Goal: Communication & Community: Ask a question

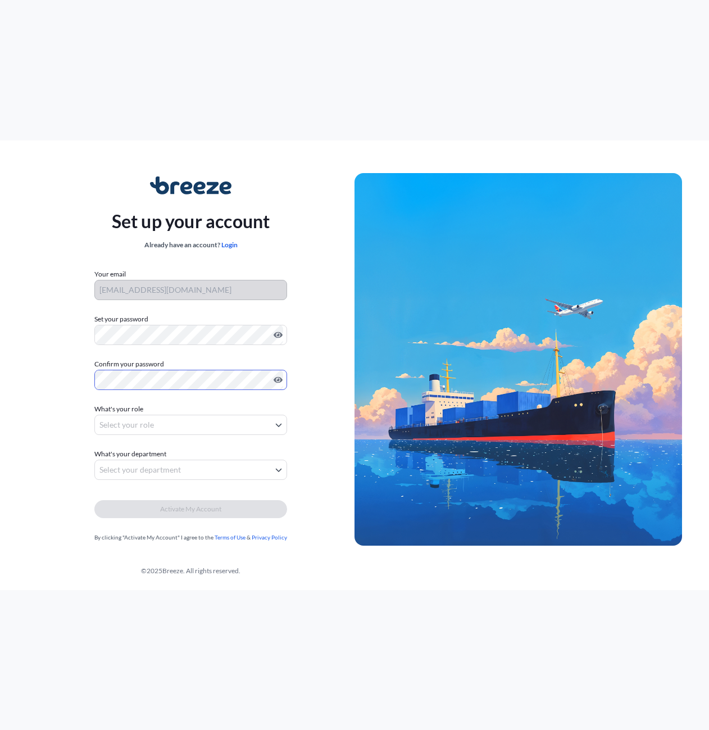
click at [147, 430] on body "Set up your account Already have an account? Login Your email [EMAIL_ADDRESS][D…" at bounding box center [354, 365] width 709 height 730
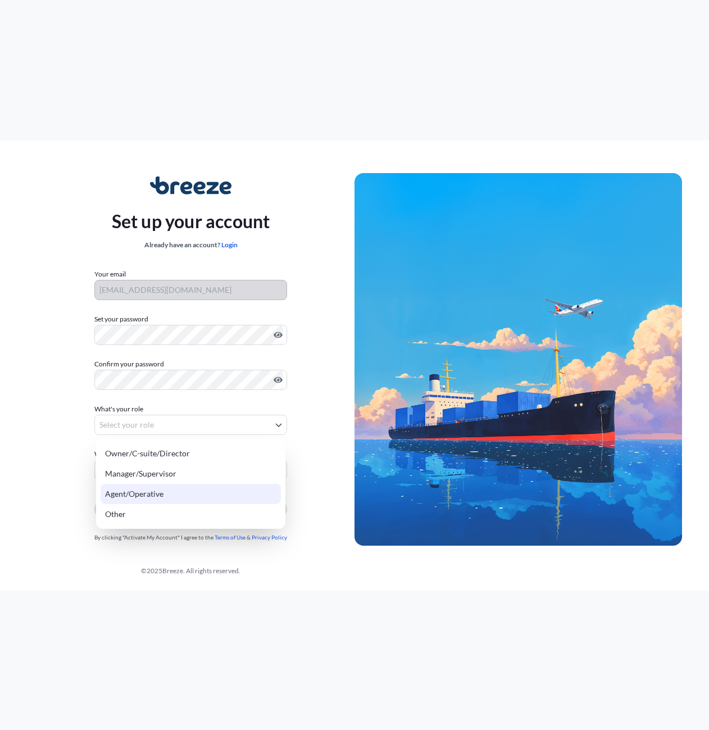
click at [186, 499] on div "Agent/Operative" at bounding box center [191, 494] width 180 height 20
select select "agent/operative"
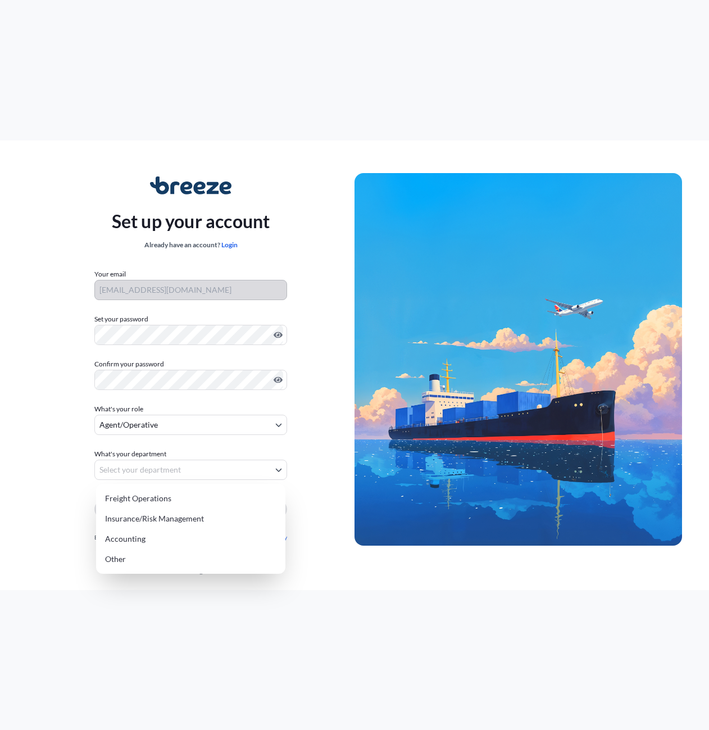
click at [194, 468] on body "Set up your account Already have an account? Login Your email dispatch@pioneerl…" at bounding box center [354, 365] width 709 height 730
click at [179, 491] on div "Freight Operations" at bounding box center [191, 498] width 180 height 20
select select "freight operations"
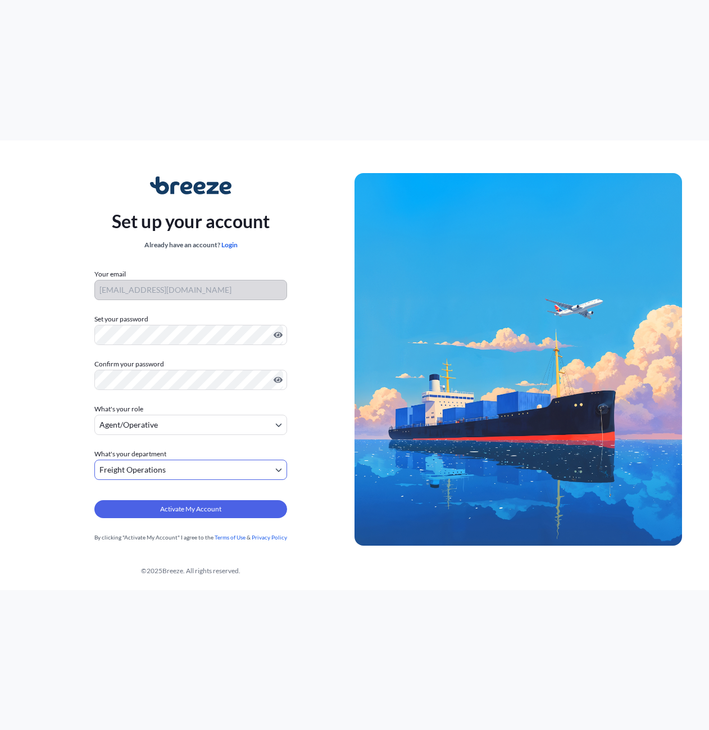
click at [219, 421] on body "Set up your account Already have an account? Login Your email dispatch@pioneerl…" at bounding box center [354, 365] width 709 height 730
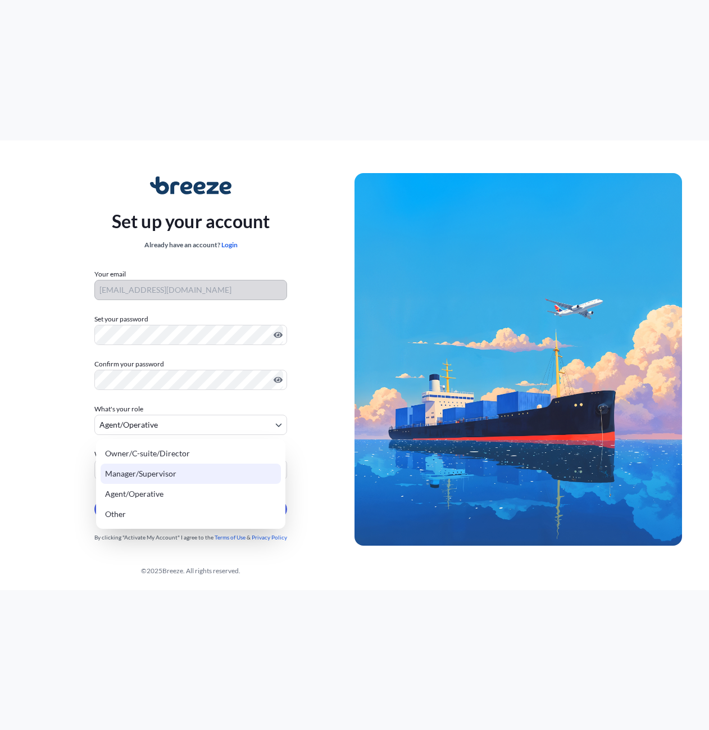
click at [201, 474] on div "Manager/Supervisor" at bounding box center [191, 474] width 180 height 20
select select "manager/supervisor"
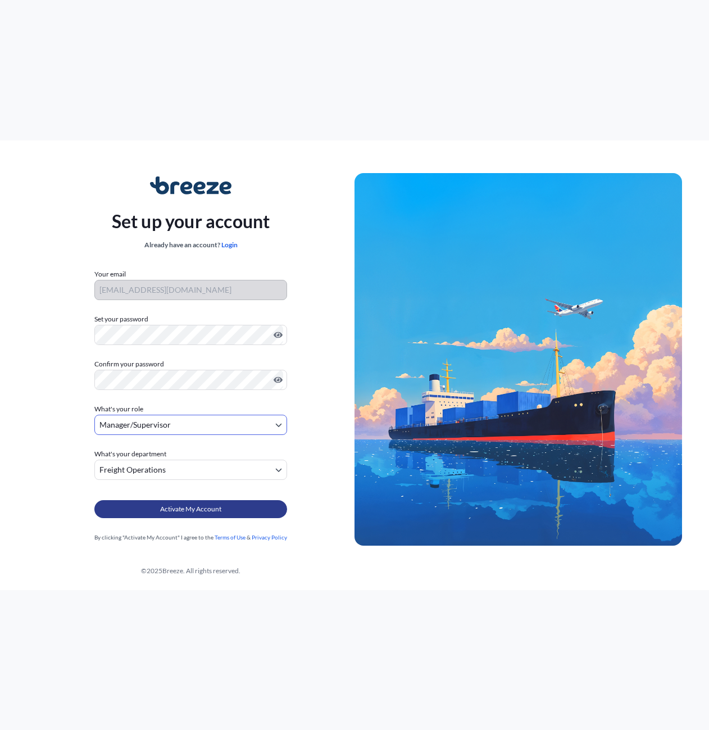
click at [224, 514] on button "Activate My Account" at bounding box center [190, 509] width 193 height 18
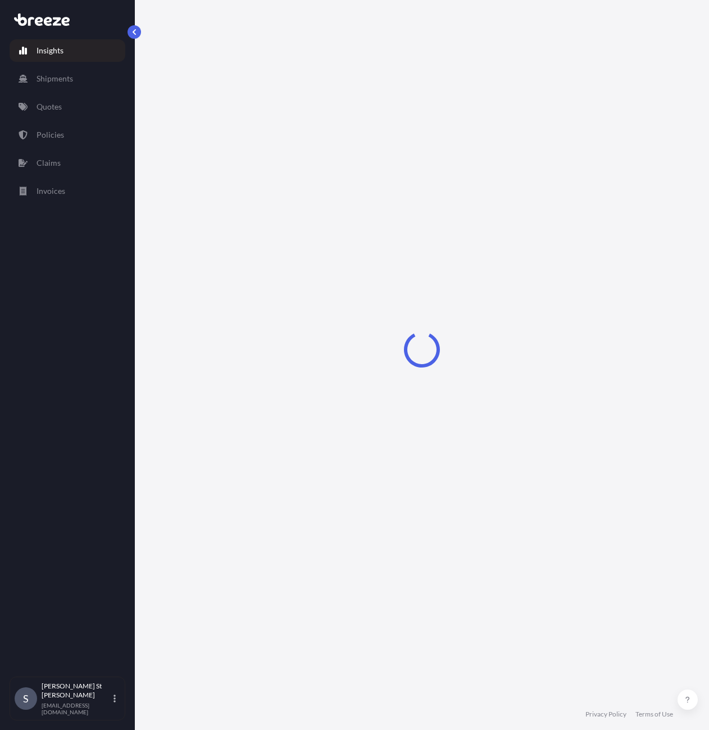
select select "2025"
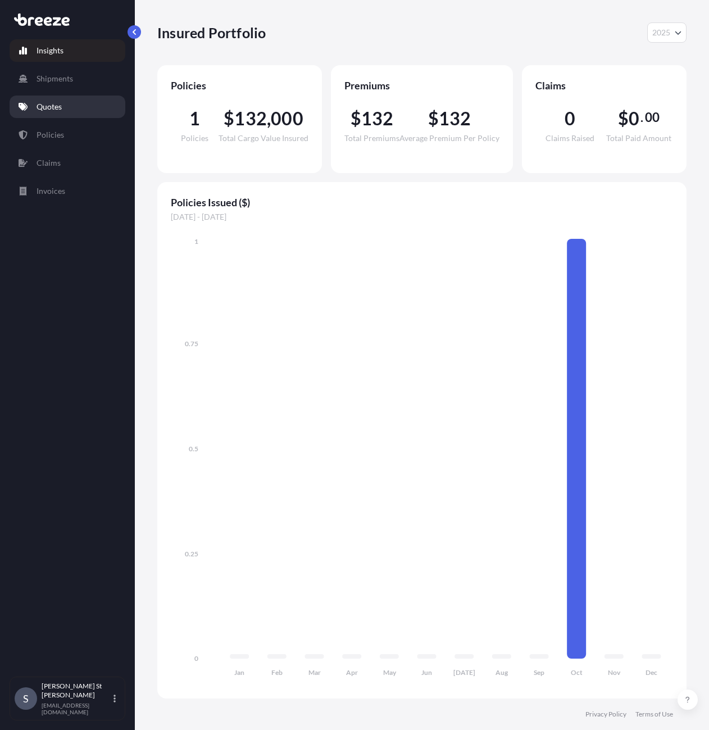
click at [49, 106] on p "Quotes" at bounding box center [49, 106] width 25 height 11
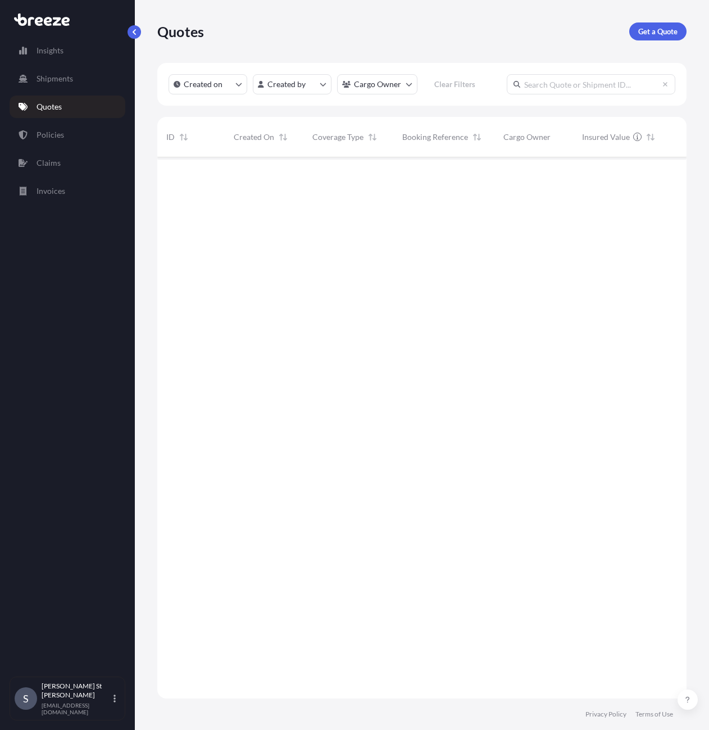
scroll to position [573, 521]
click at [52, 82] on p "Shipments" at bounding box center [55, 78] width 37 height 11
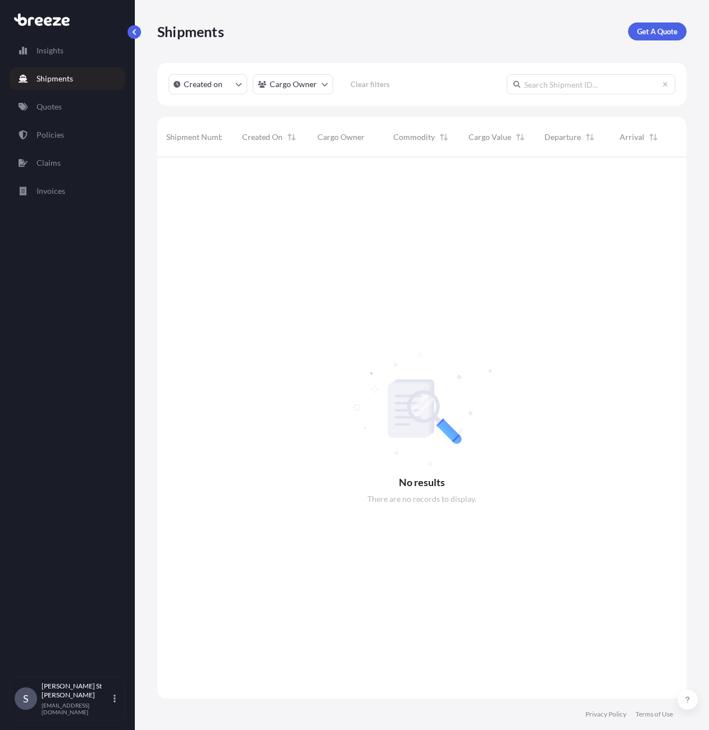
scroll to position [573, 521]
click at [53, 134] on p "Policies" at bounding box center [51, 134] width 28 height 11
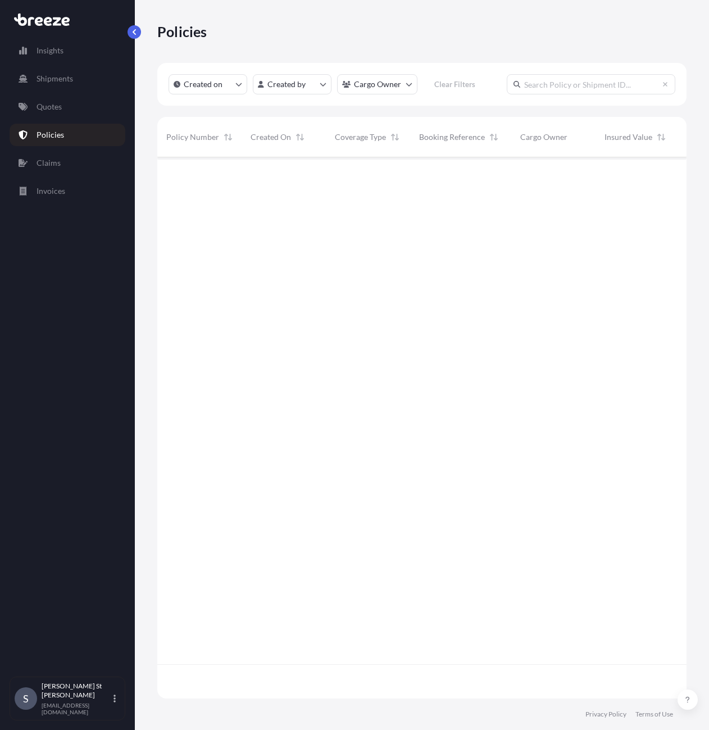
scroll to position [539, 521]
click at [436, 171] on span "124848" at bounding box center [432, 175] width 27 height 11
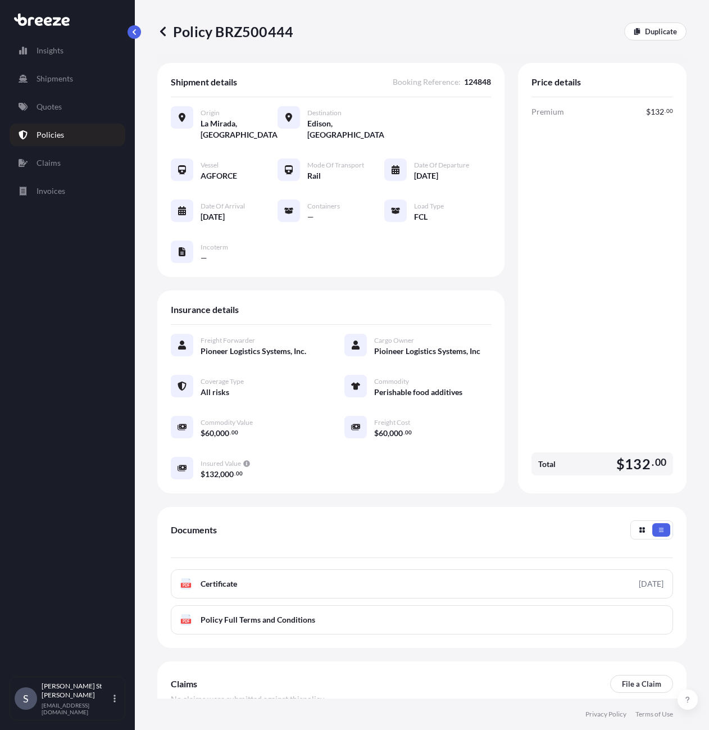
click at [163, 31] on icon at bounding box center [162, 31] width 11 height 11
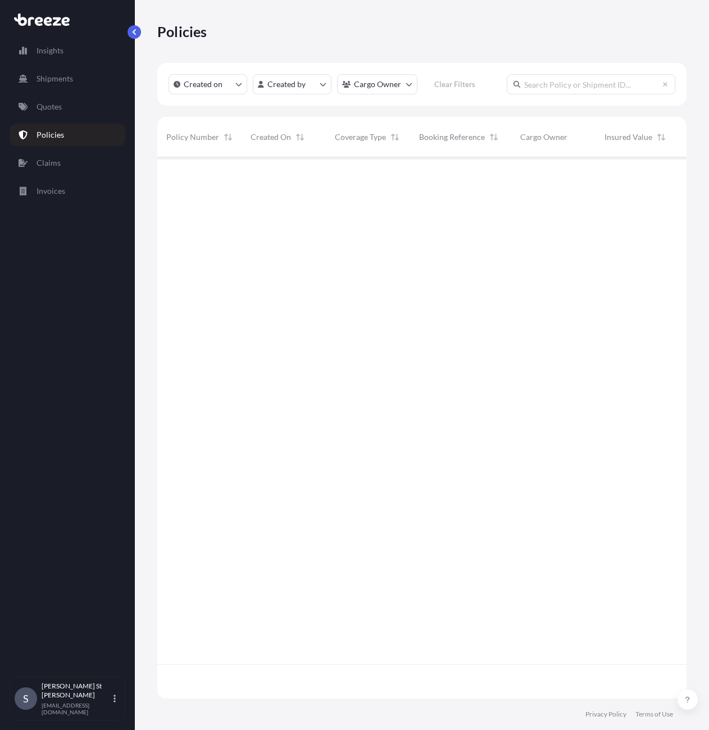
scroll to position [539, 521]
click at [675, 176] on icon "button" at bounding box center [676, 176] width 2 height 6
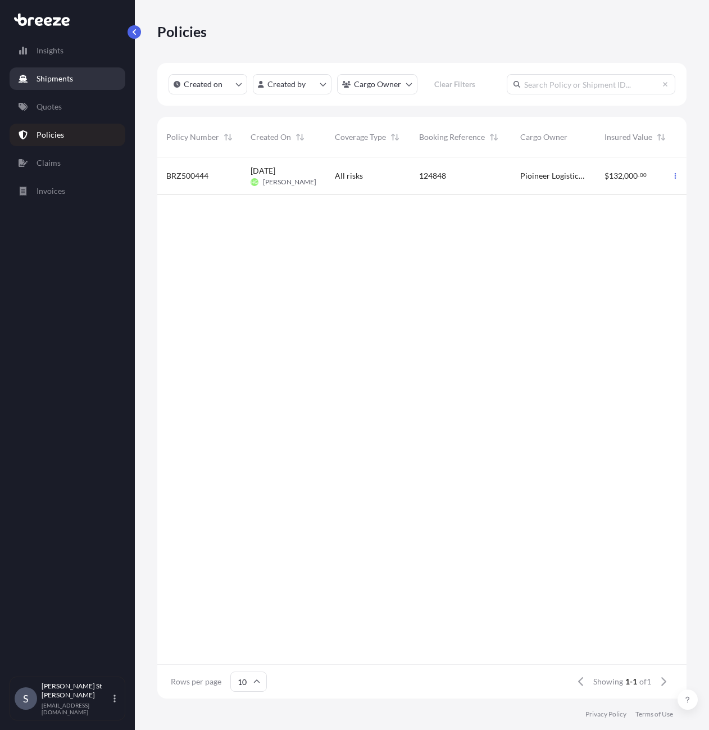
click at [49, 73] on p "Shipments" at bounding box center [55, 78] width 37 height 11
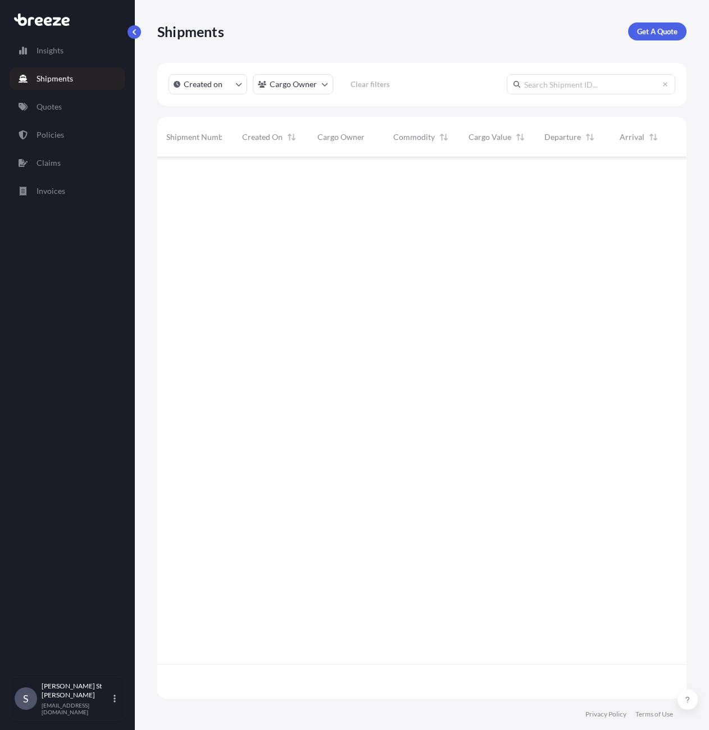
scroll to position [573, 521]
click at [48, 56] on p "Insights" at bounding box center [50, 50] width 27 height 11
select select "2025"
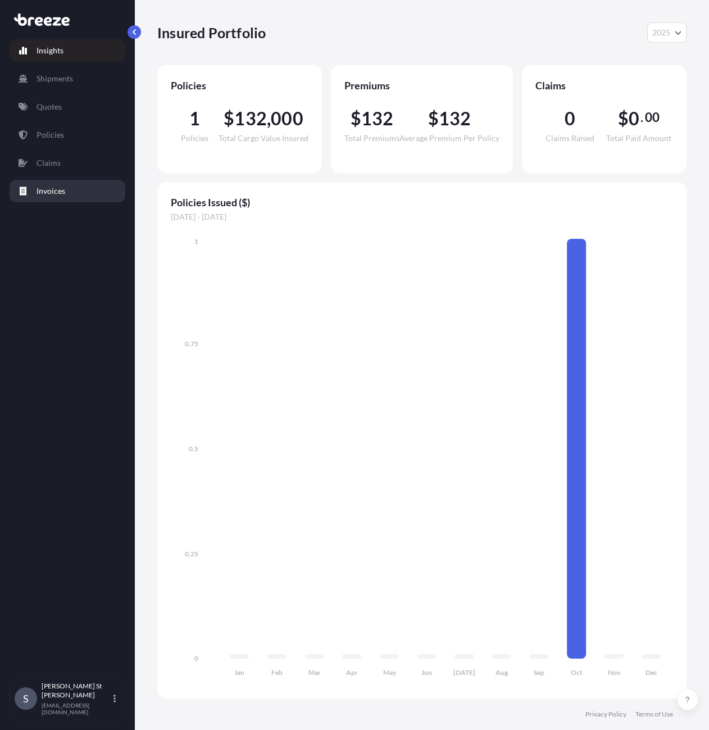
click at [55, 192] on p "Invoices" at bounding box center [51, 190] width 29 height 11
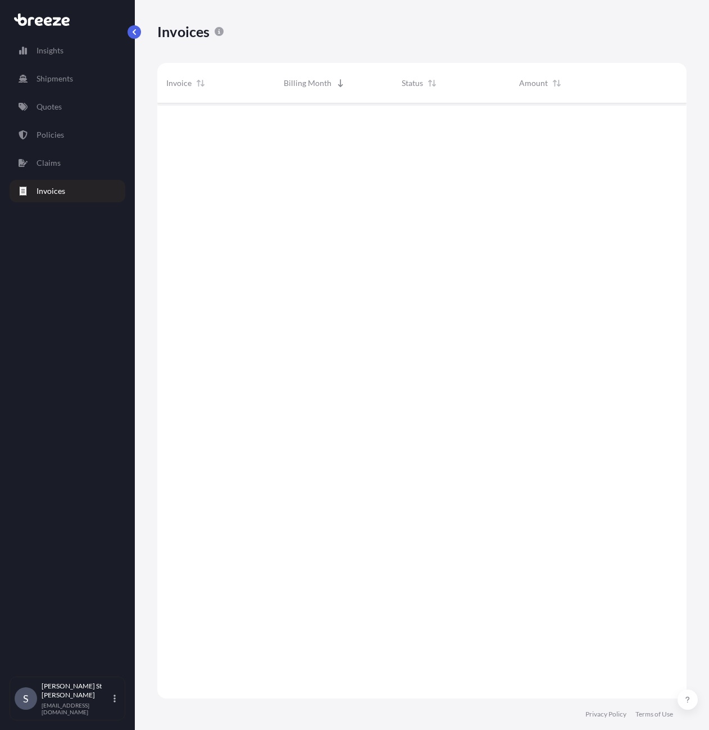
scroll to position [627, 521]
click at [53, 157] on link "Claims" at bounding box center [68, 163] width 116 height 22
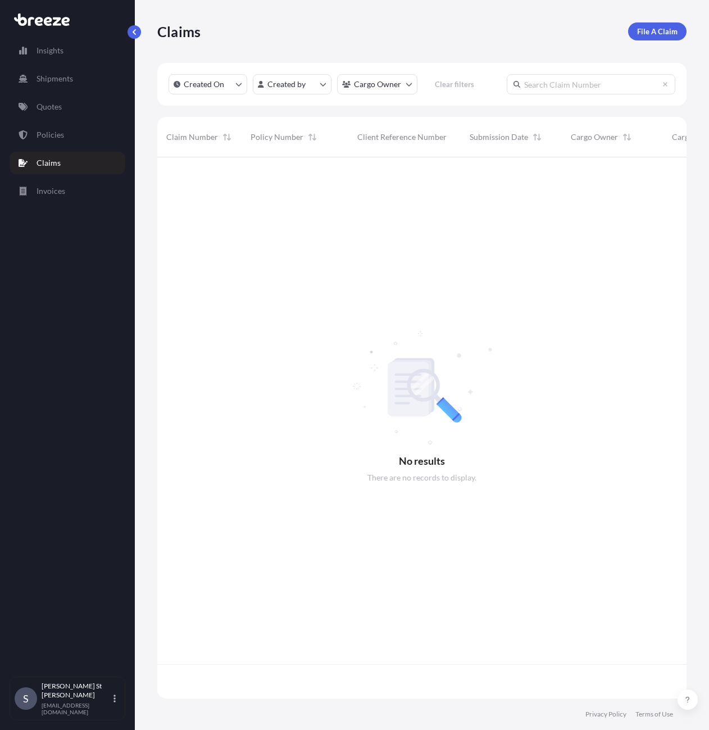
scroll to position [539, 521]
click at [53, 133] on p "Policies" at bounding box center [51, 134] width 28 height 11
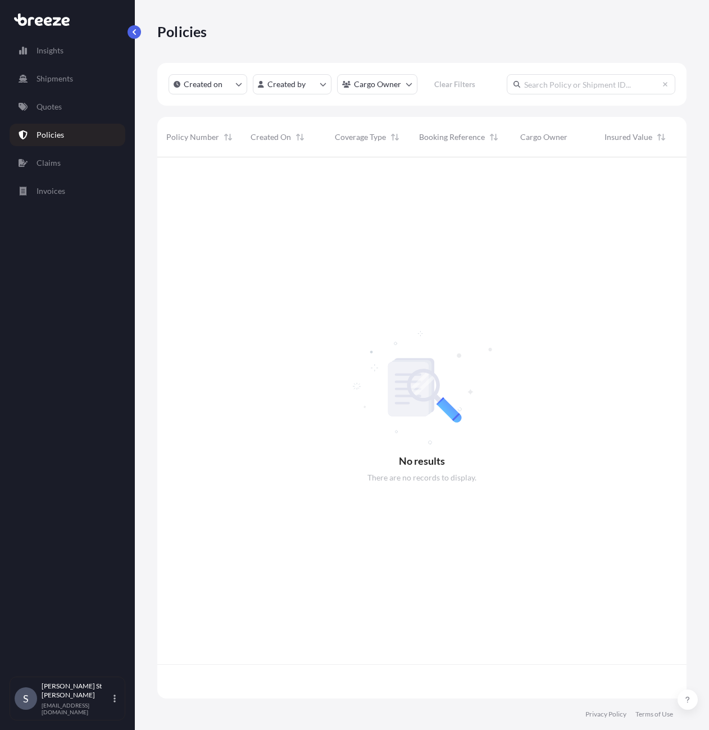
scroll to position [539, 521]
click at [54, 119] on div "Insights Shipments Quotes Policies Claims Invoices" at bounding box center [68, 352] width 116 height 647
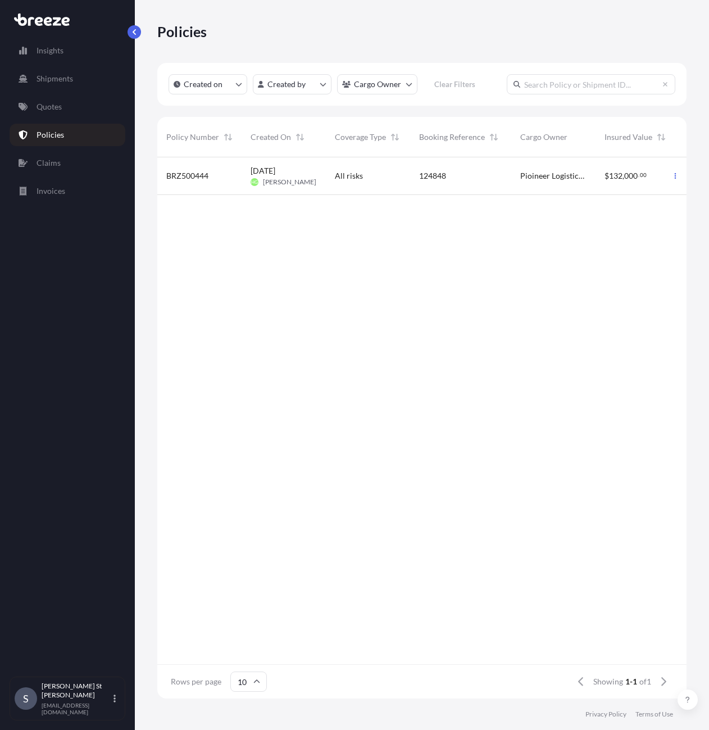
drag, startPoint x: 339, startPoint y: 178, endPoint x: 308, endPoint y: 172, distance: 31.5
click at [308, 172] on span "[DATE] HG [PERSON_NAME]" at bounding box center [284, 175] width 66 height 21
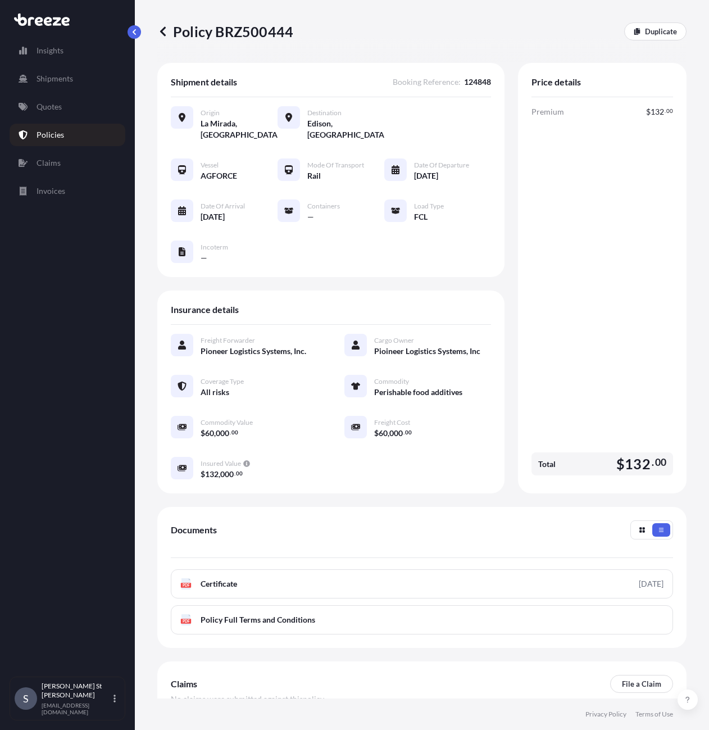
click at [184, 211] on icon at bounding box center [182, 210] width 9 height 9
click at [389, 165] on div at bounding box center [395, 169] width 22 height 22
click at [392, 171] on icon at bounding box center [396, 169] width 8 height 9
click at [692, 699] on button at bounding box center [688, 699] width 20 height 20
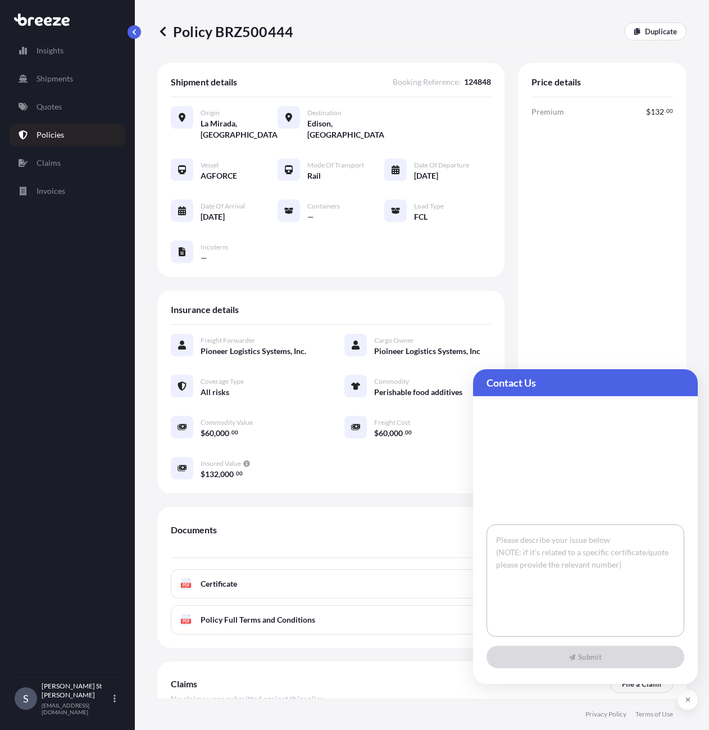
click at [597, 590] on textarea at bounding box center [586, 580] width 198 height 112
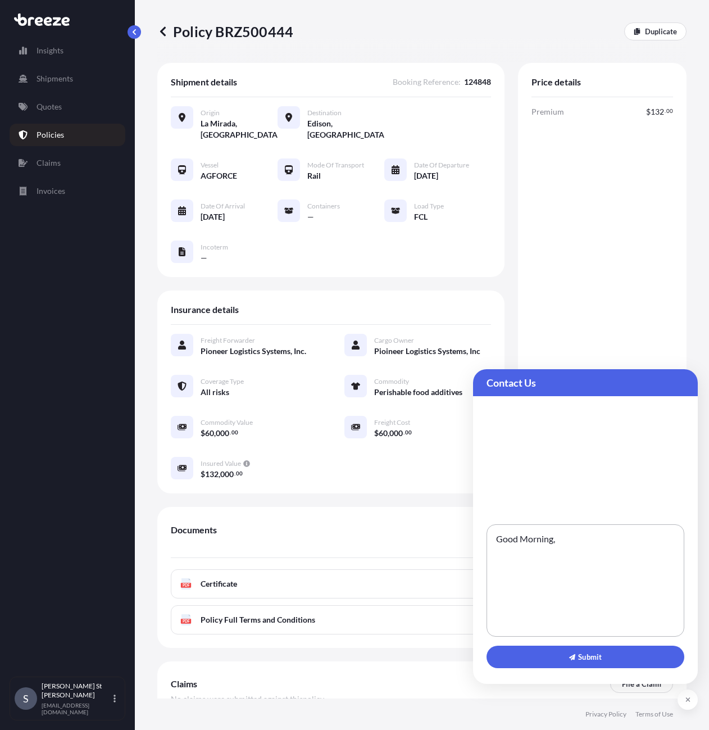
type textarea "Good Morning,"
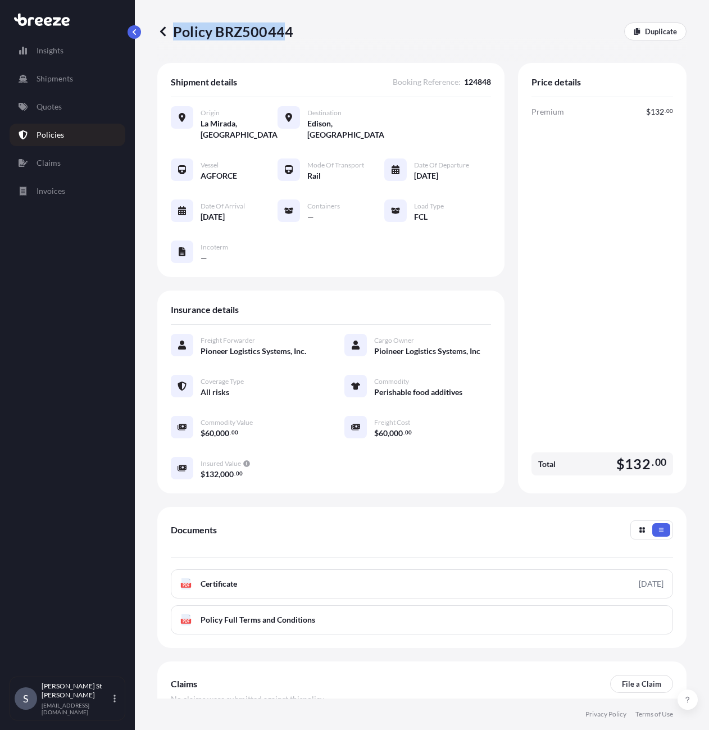
drag, startPoint x: 291, startPoint y: 31, endPoint x: 284, endPoint y: 33, distance: 7.1
click at [284, 33] on p "Policy BRZ500444" at bounding box center [225, 31] width 136 height 18
click at [294, 33] on div "Policy BRZ500444 Duplicate" at bounding box center [421, 31] width 529 height 18
click at [292, 34] on div "Policy BRZ500444 Duplicate" at bounding box center [421, 31] width 529 height 18
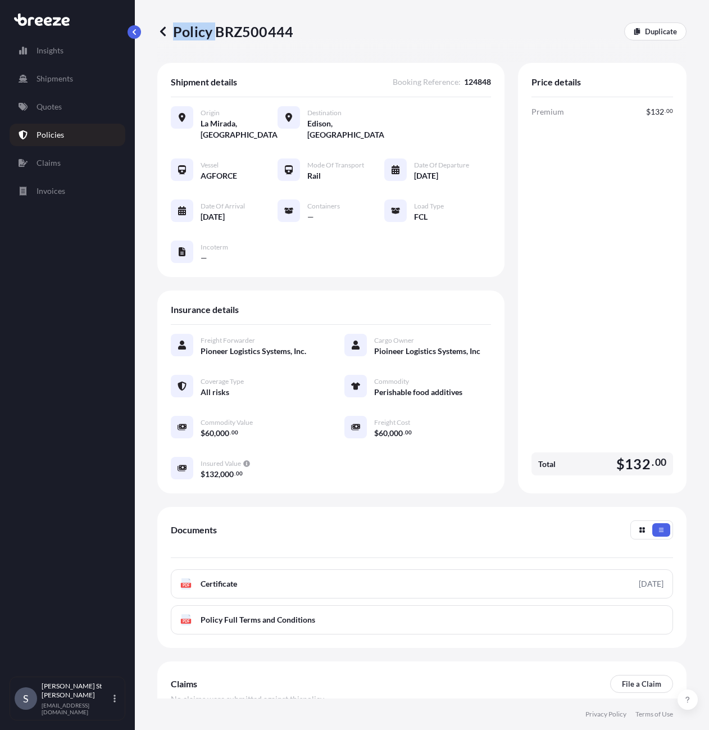
click at [292, 34] on div "Policy BRZ500444 Duplicate" at bounding box center [421, 31] width 529 height 18
click at [288, 35] on div "Policy BRZ500444 Duplicate" at bounding box center [421, 31] width 529 height 18
copy p "Policy BRZ500444"
click at [682, 593] on div "Policy BRZ500444 Duplicate Shipment details Booking Reference : 124848 Origin […" at bounding box center [422, 349] width 574 height 698
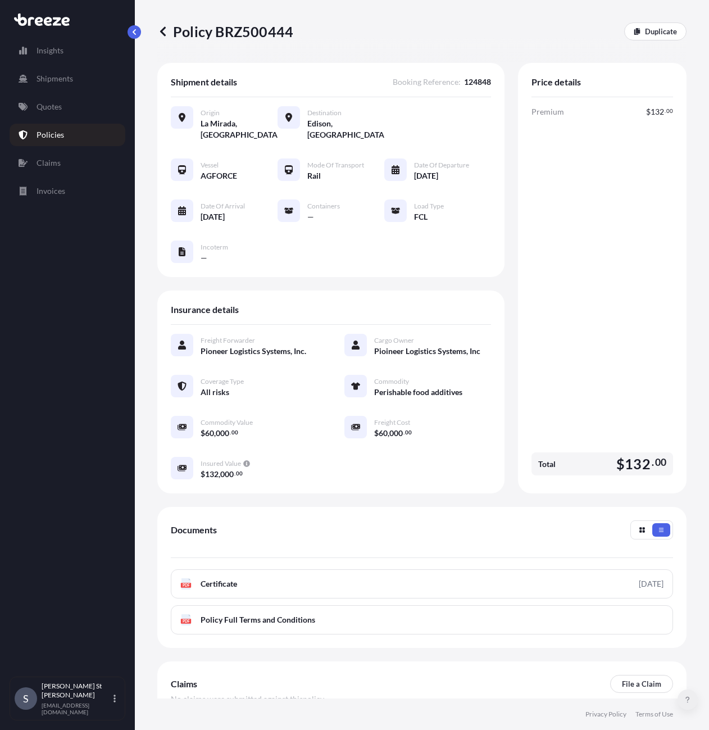
click at [689, 698] on icon at bounding box center [688, 700] width 4 height 6
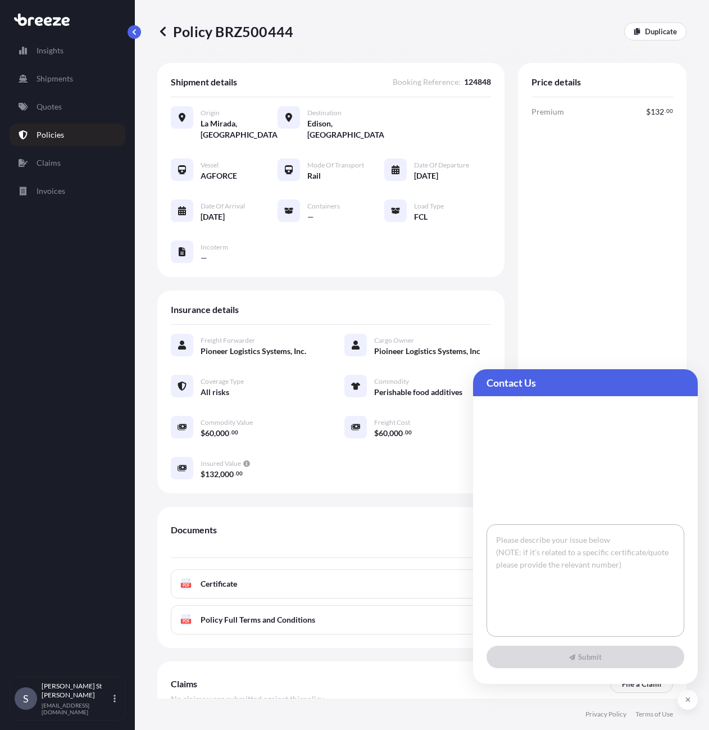
click at [566, 591] on textarea at bounding box center [586, 580] width 198 height 112
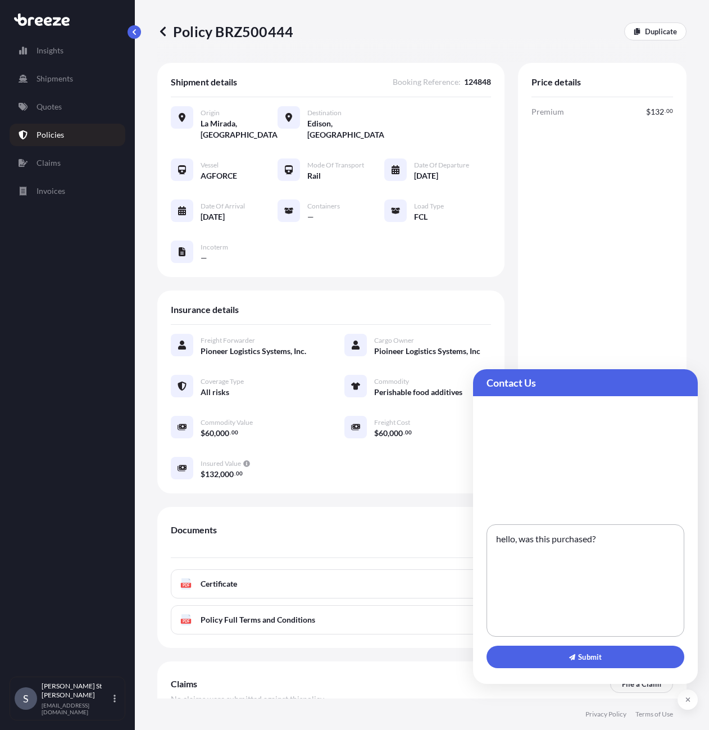
paste textarea "Policy BRZ500444"
type textarea "hello, was this purchased? Policy BRZ500444"
click at [596, 656] on span "Submit" at bounding box center [585, 656] width 33 height 11
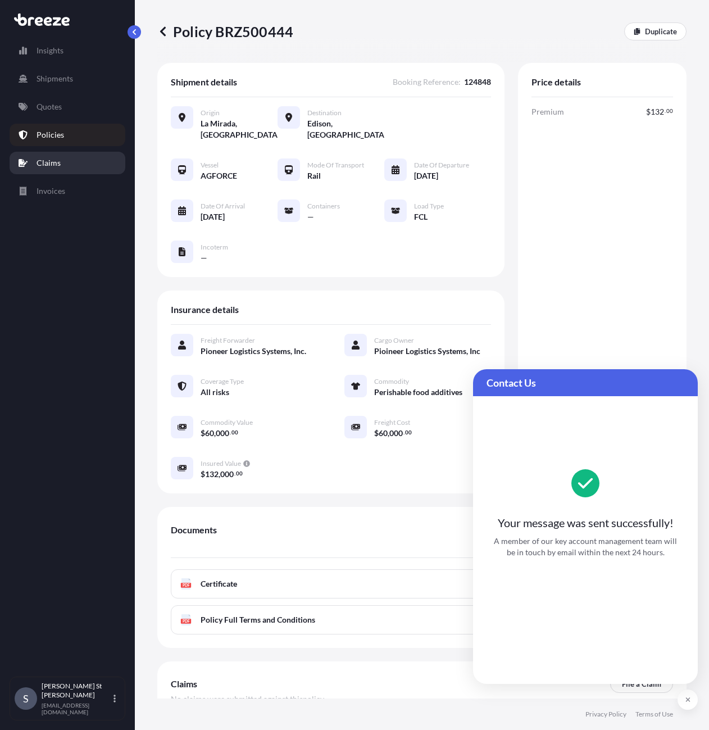
click at [98, 157] on link "Claims" at bounding box center [68, 163] width 116 height 22
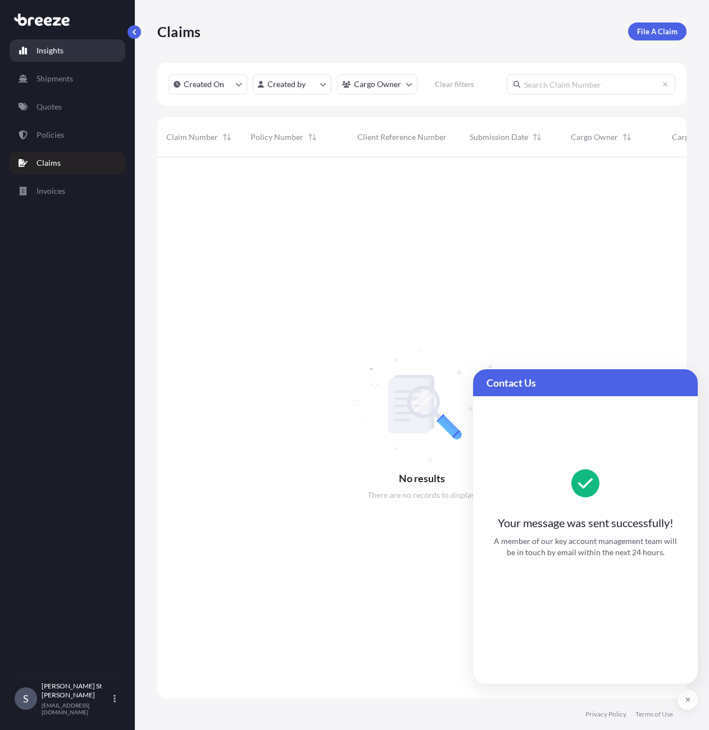
scroll to position [573, 521]
click at [87, 49] on link "Insights" at bounding box center [68, 50] width 116 height 22
select select "2025"
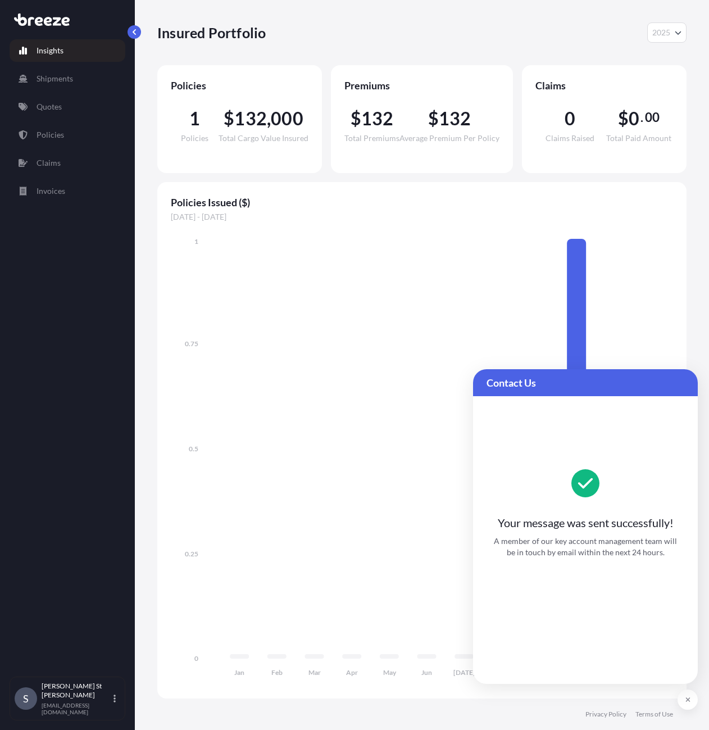
click at [602, 379] on span "Contact Us" at bounding box center [586, 382] width 198 height 13
drag, startPoint x: 602, startPoint y: 379, endPoint x: 614, endPoint y: 442, distance: 63.5
click at [602, 380] on span "Contact Us" at bounding box center [586, 382] width 198 height 13
click at [685, 701] on icon at bounding box center [687, 699] width 5 height 7
